Goal: Transaction & Acquisition: Purchase product/service

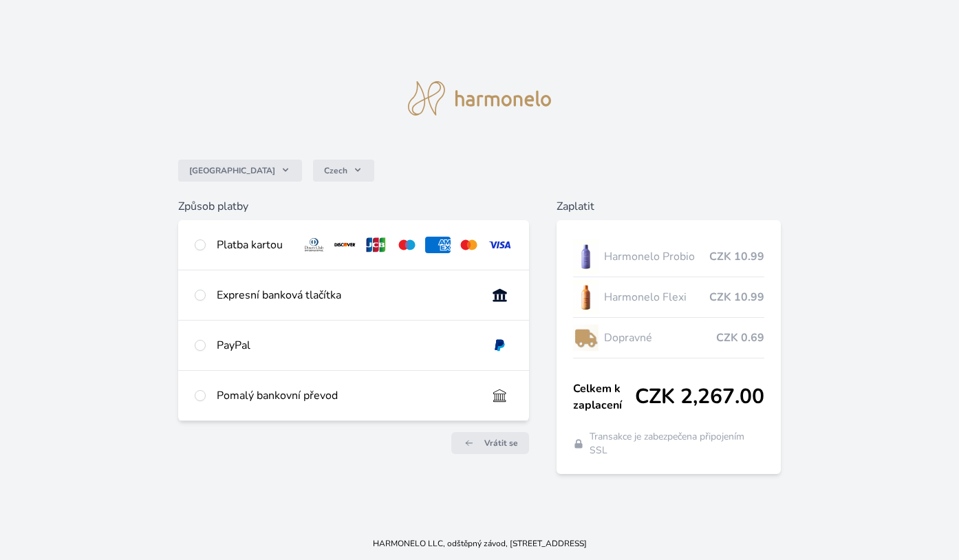
click at [196, 244] on input "radio" at bounding box center [200, 244] width 11 height 11
radio input "true"
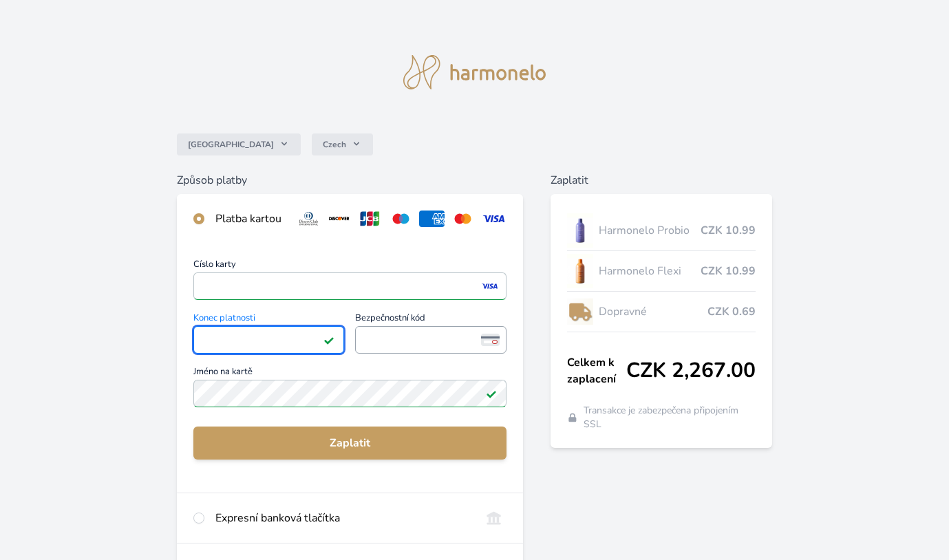
click at [367, 349] on span "<p>Your browser does not support iframes.</p>" at bounding box center [430, 340] width 151 height 28
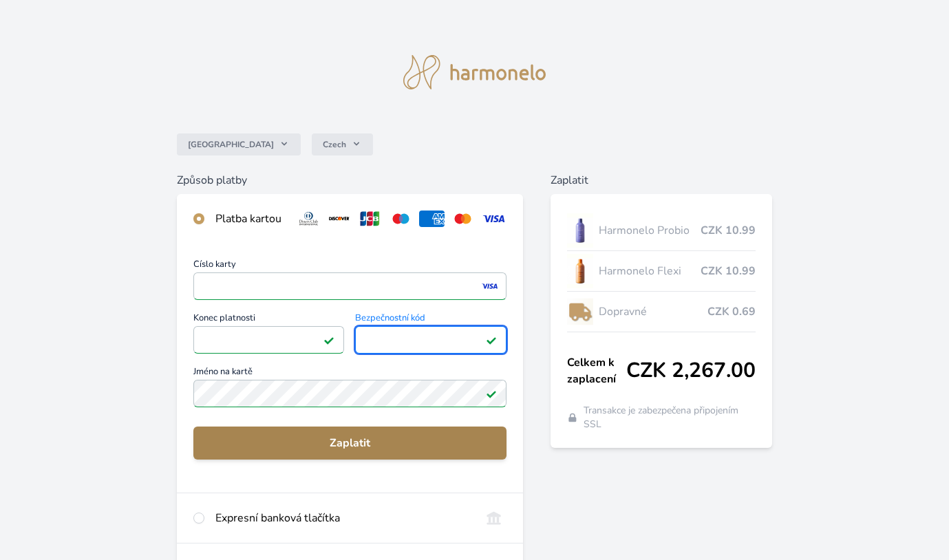
click at [362, 443] on span "Zaplatit" at bounding box center [350, 443] width 292 height 17
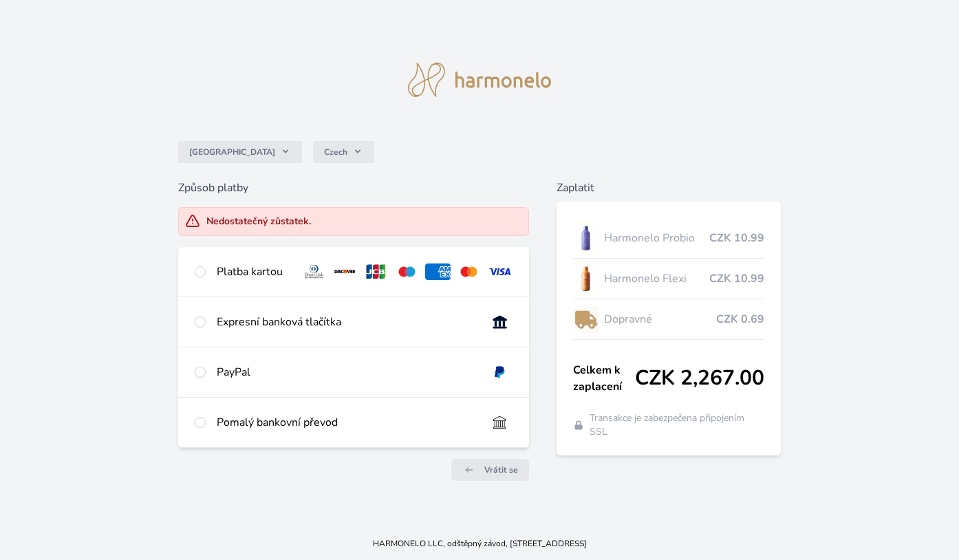
click at [201, 275] on input "radio" at bounding box center [200, 271] width 11 height 11
radio input "true"
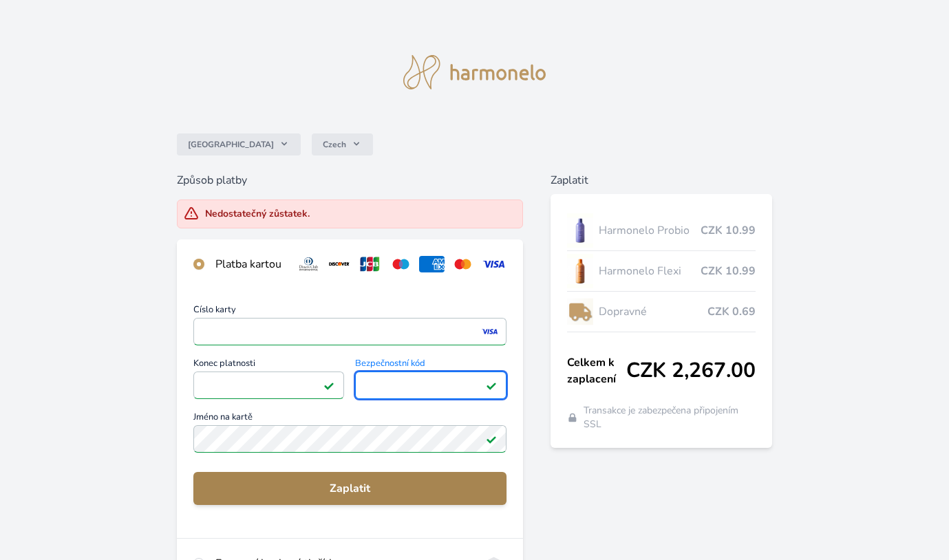
click at [400, 492] on button "Zaplatit" at bounding box center [350, 488] width 314 height 33
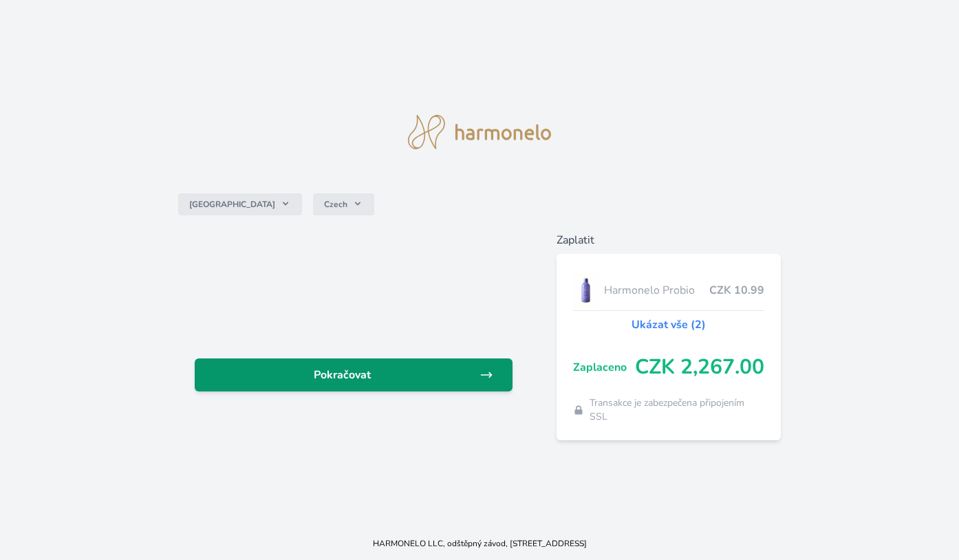
click at [321, 385] on link "Pokračovat" at bounding box center [354, 375] width 318 height 33
